Goal: Find specific page/section: Find specific page/section

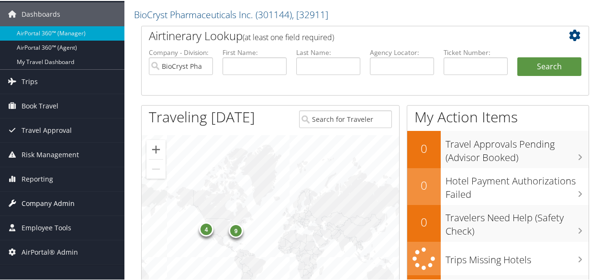
scroll to position [48, 0]
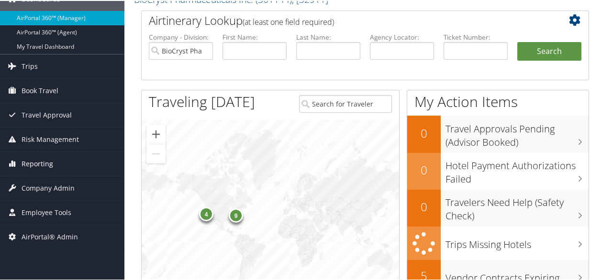
click at [34, 162] on span "Reporting" at bounding box center [38, 163] width 32 height 24
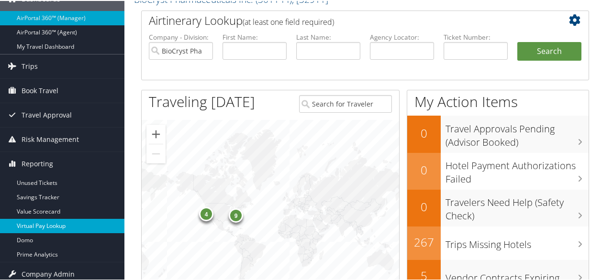
click at [50, 222] on link "Virtual Pay Lookup" at bounding box center [62, 225] width 124 height 14
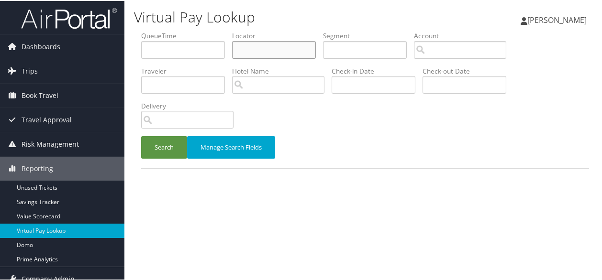
click at [257, 45] on input "text" at bounding box center [274, 49] width 84 height 18
type input "NCGVRT"
click at [141, 135] on button "Search" at bounding box center [164, 146] width 46 height 22
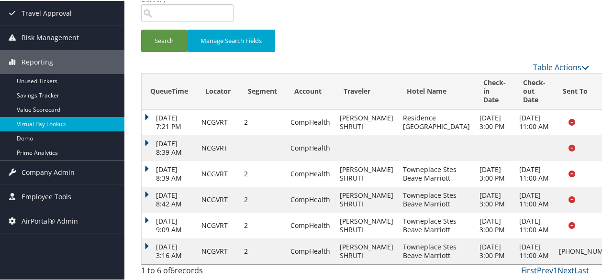
scroll to position [158, 0]
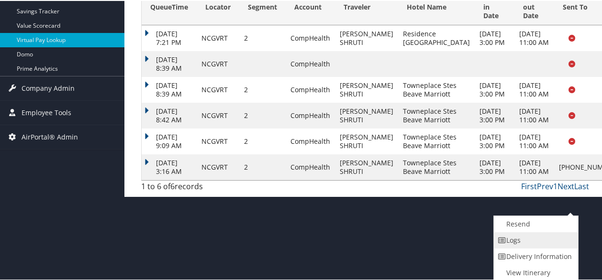
click at [528, 237] on link "Logs" at bounding box center [535, 240] width 82 height 16
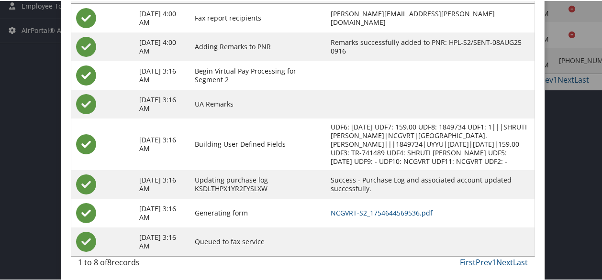
scroll to position [299, 0]
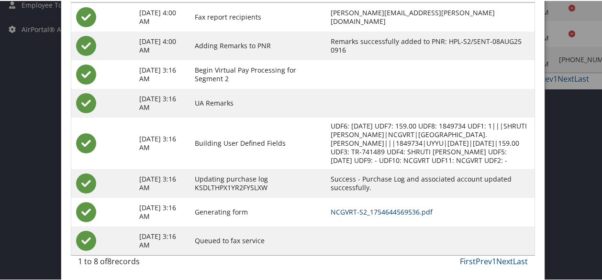
click at [380, 210] on link "NCGVRT-S2_1754644569536.pdf" at bounding box center [382, 211] width 102 height 9
